Goal: Information Seeking & Learning: Find contact information

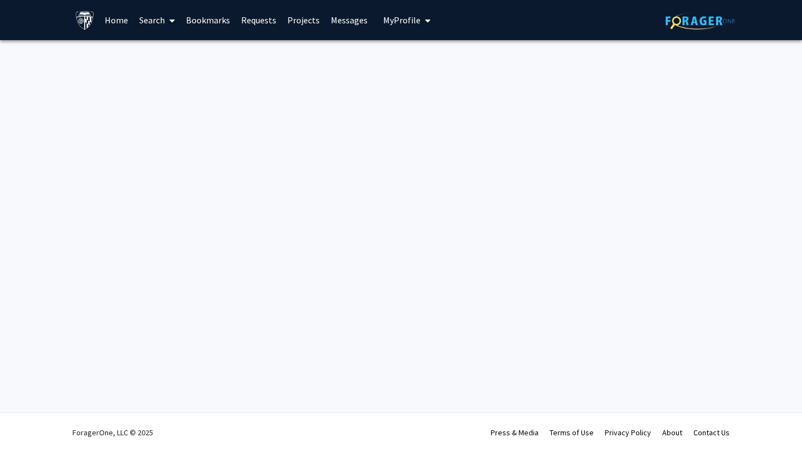
drag, startPoint x: 370, startPoint y: 452, endPoint x: 281, endPoint y: 430, distance: 92.2
click at [363, 452] on div "ForagerOne, LLC © 2025 Press & Media Terms of Use Privacy Policy About Contact …" at bounding box center [401, 432] width 668 height 39
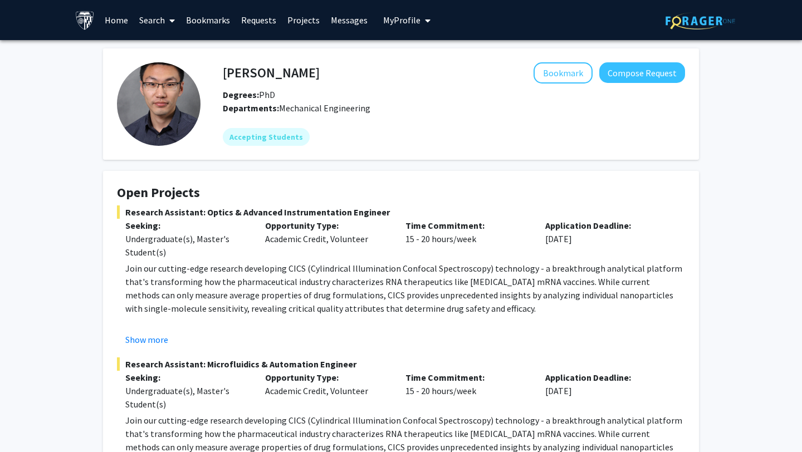
click at [116, 24] on link "Home" at bounding box center [116, 20] width 35 height 39
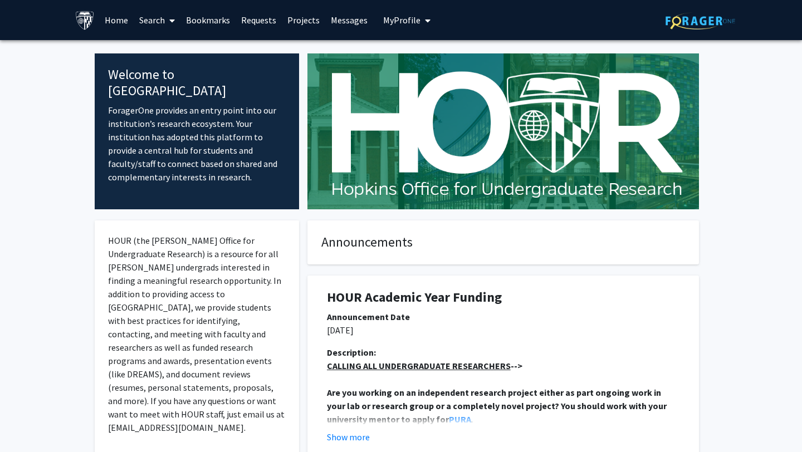
click at [143, 25] on link "Search" at bounding box center [157, 20] width 47 height 39
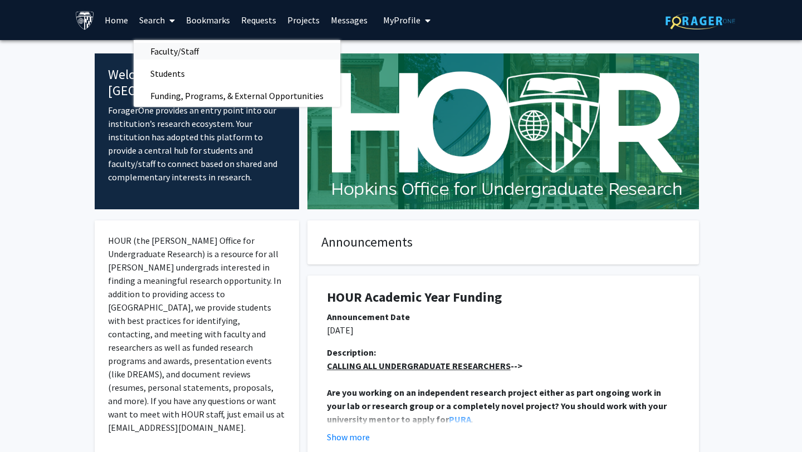
click at [155, 41] on span "Faculty/Staff" at bounding box center [175, 51] width 82 height 22
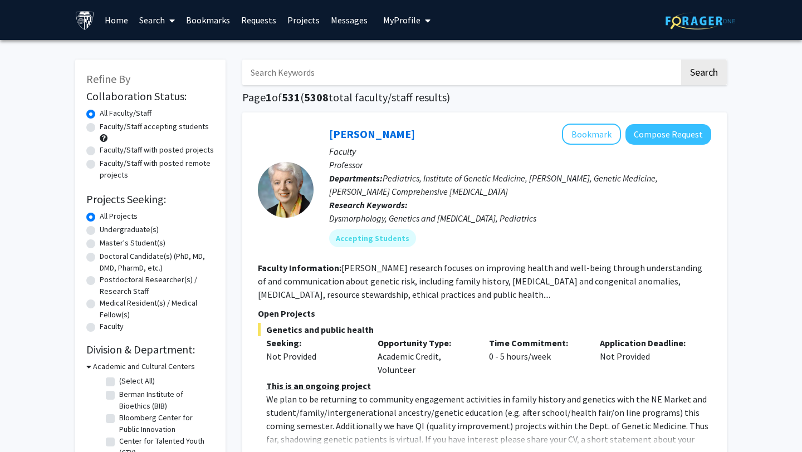
scroll to position [21, 0]
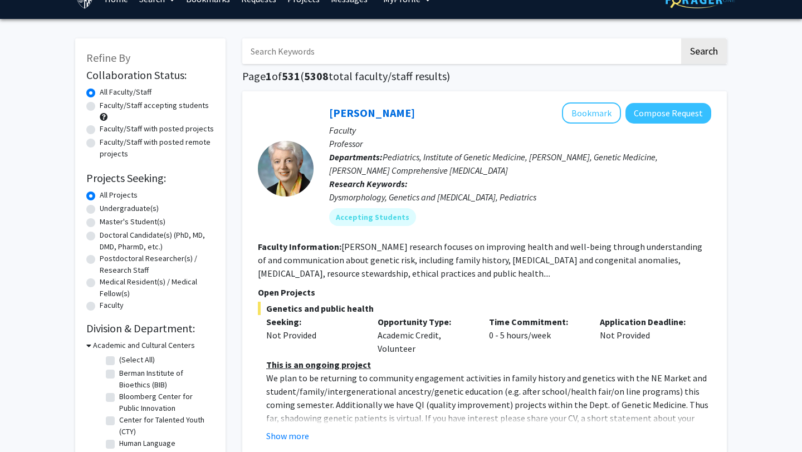
click at [100, 222] on label "Master's Student(s)" at bounding box center [133, 222] width 66 height 12
click at [100, 222] on input "Master's Student(s)" at bounding box center [103, 219] width 7 height 7
radio input "true"
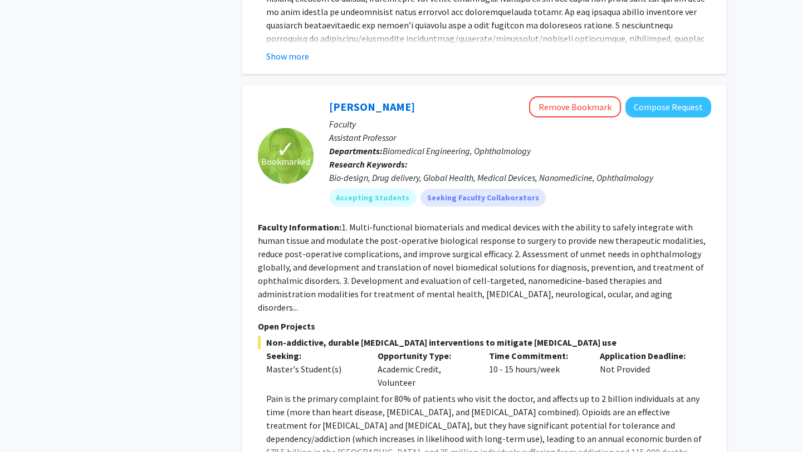
scroll to position [1452, 0]
click at [284, 154] on span "Bookmarked" at bounding box center [285, 160] width 49 height 13
click at [577, 96] on button "Remove Bookmark" at bounding box center [575, 106] width 92 height 21
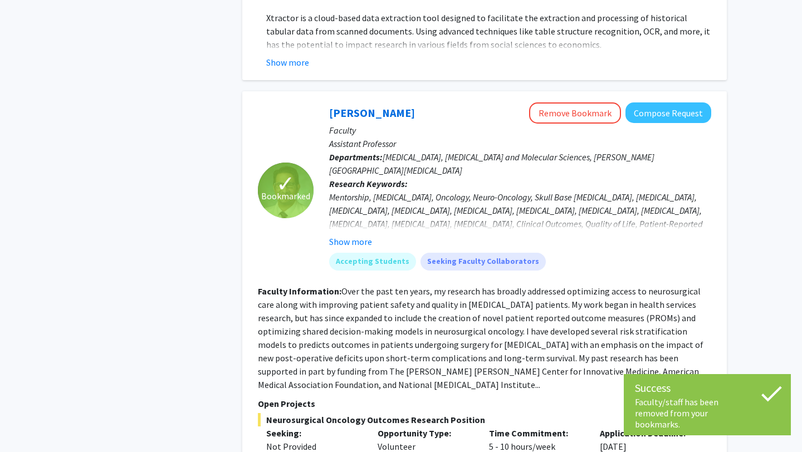
scroll to position [2656, 0]
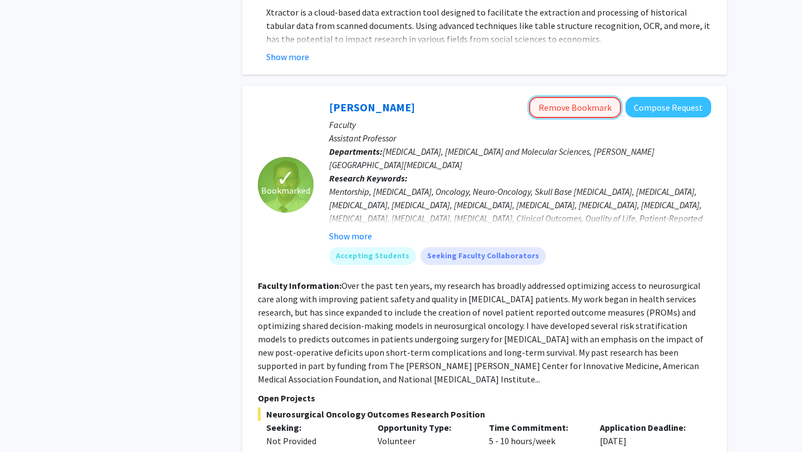
click at [574, 97] on button "Remove Bookmark" at bounding box center [575, 107] width 92 height 21
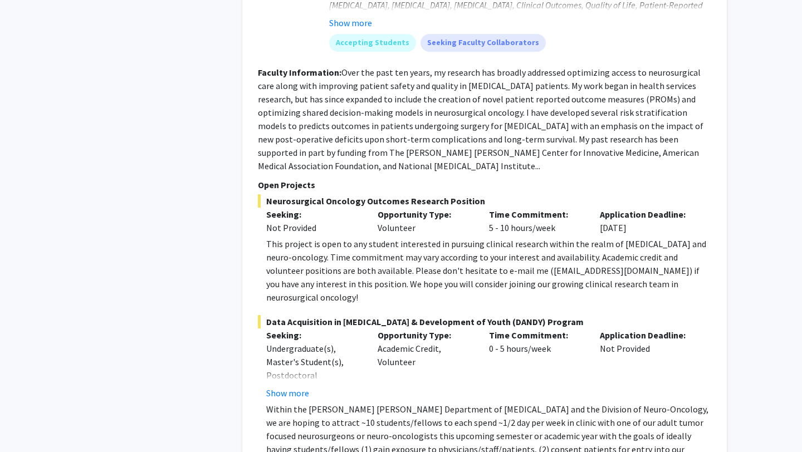
scroll to position [3046, 0]
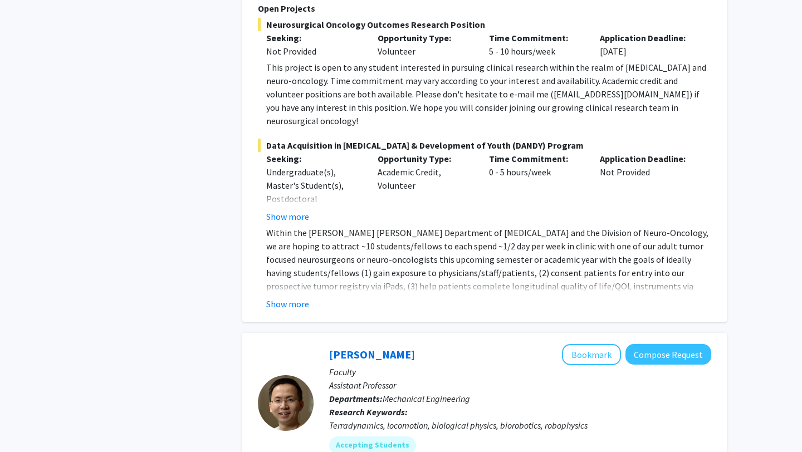
click at [291, 297] on button "Show more" at bounding box center [287, 303] width 43 height 13
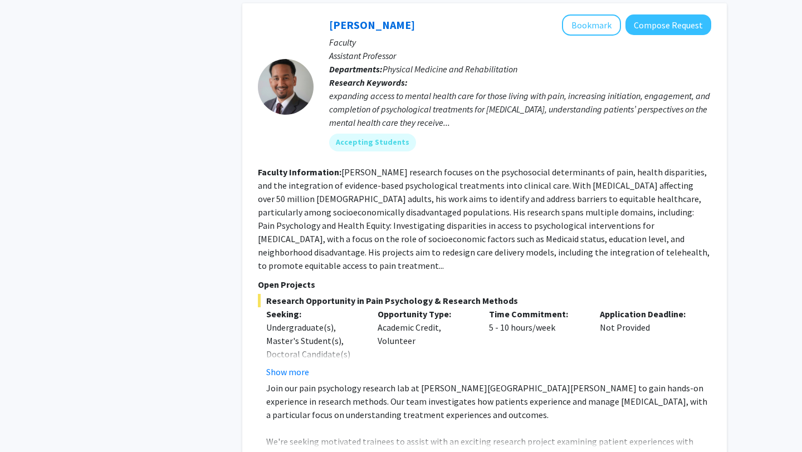
scroll to position [5176, 0]
click at [285, 365] on button "Show more" at bounding box center [287, 371] width 43 height 13
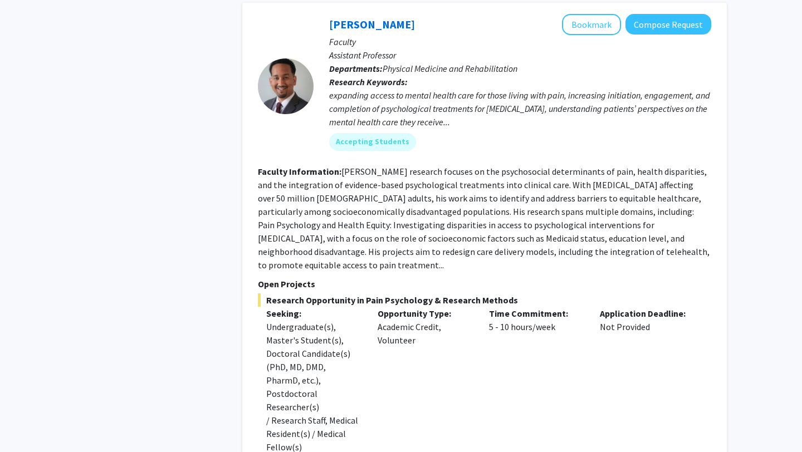
scroll to position [5224, 0]
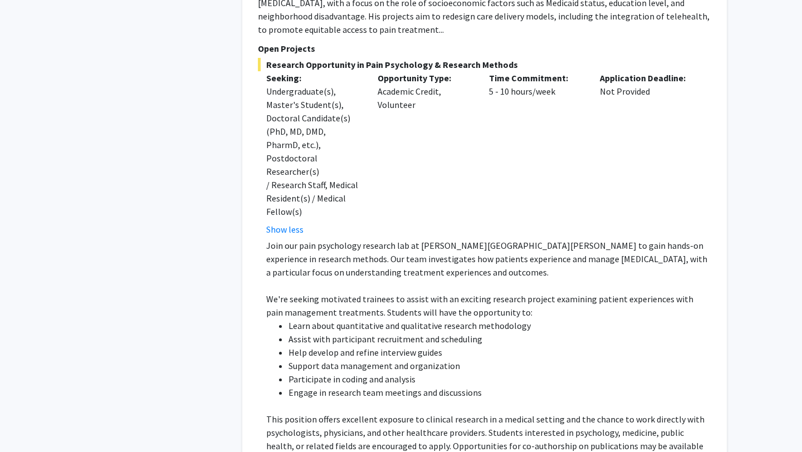
scroll to position [5410, 0]
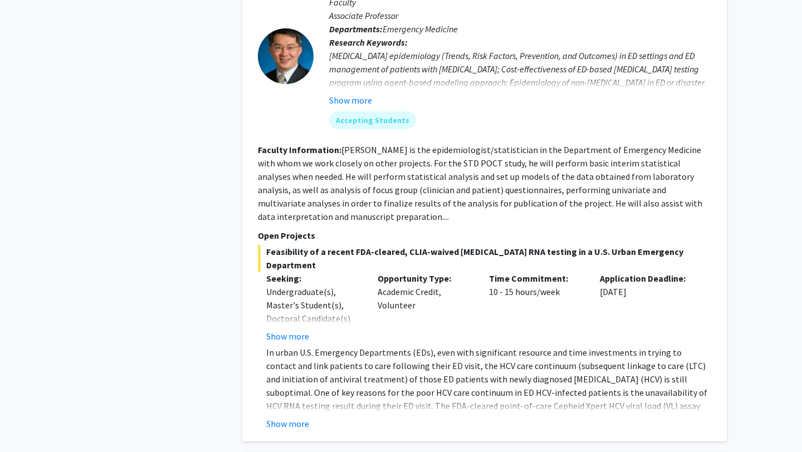
scroll to position [773, 0]
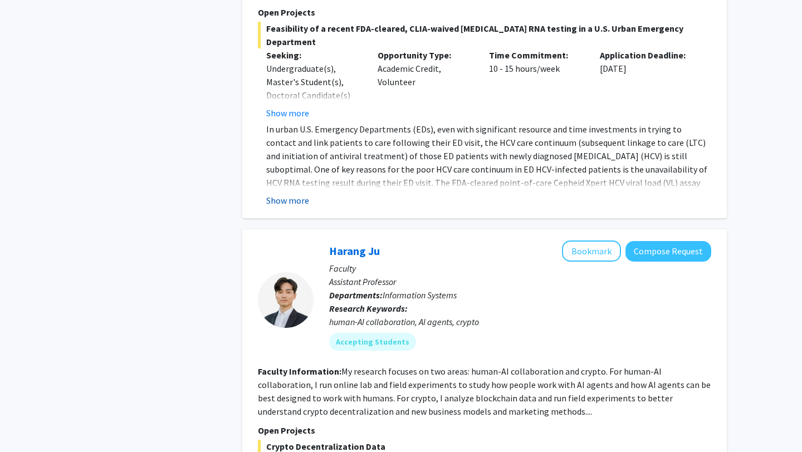
click at [290, 194] on button "Show more" at bounding box center [287, 200] width 43 height 13
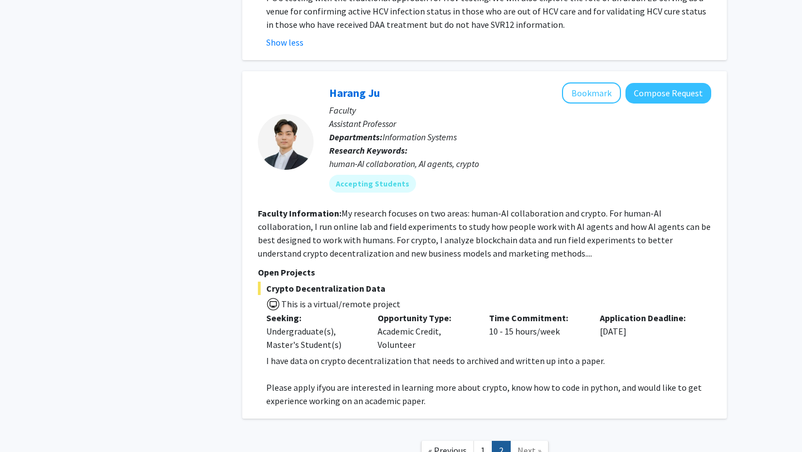
scroll to position [1081, 0]
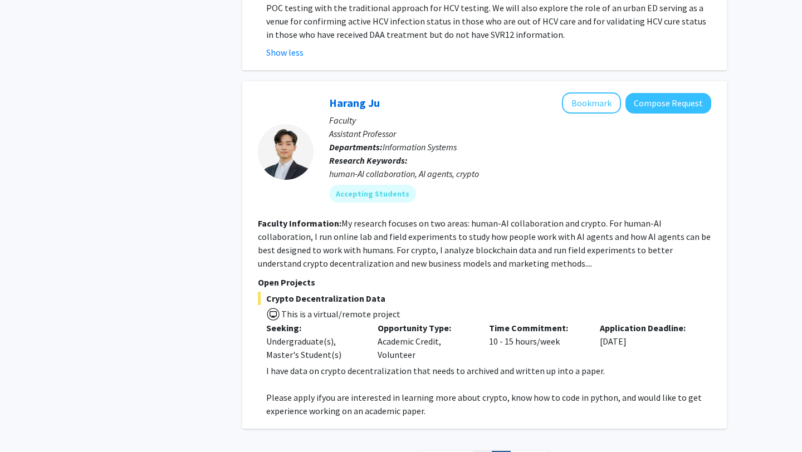
click at [483, 451] on link "1" at bounding box center [482, 460] width 19 height 19
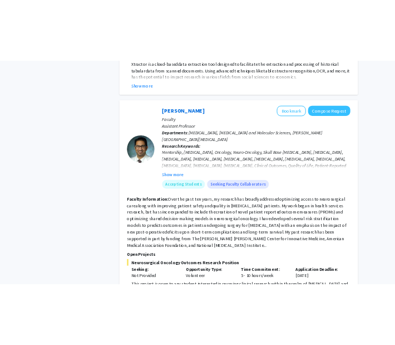
scroll to position [2664, 0]
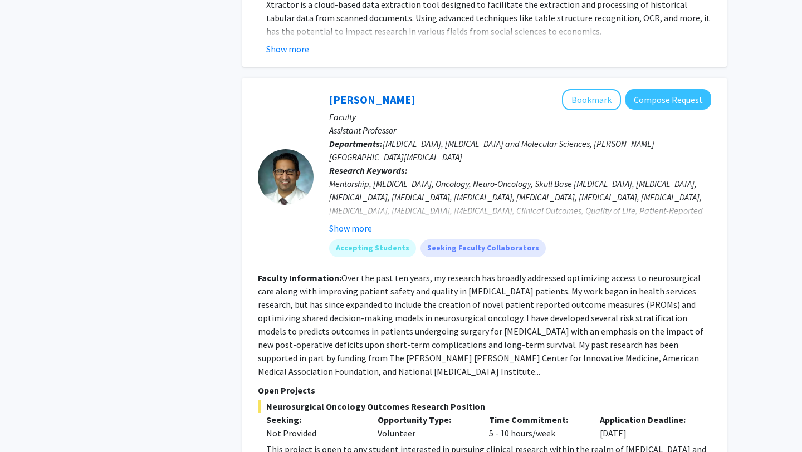
drag, startPoint x: 505, startPoint y: 410, endPoint x: 571, endPoint y: 411, distance: 65.7
drag, startPoint x: 504, startPoint y: 410, endPoint x: 581, endPoint y: 408, distance: 76.9
copy div "[EMAIL_ADDRESS][DOMAIN_NAME]"
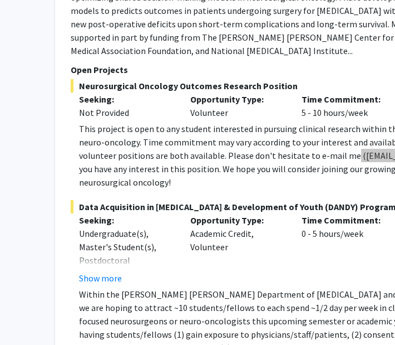
scroll to position [2986, 120]
